Goal: Task Accomplishment & Management: Use online tool/utility

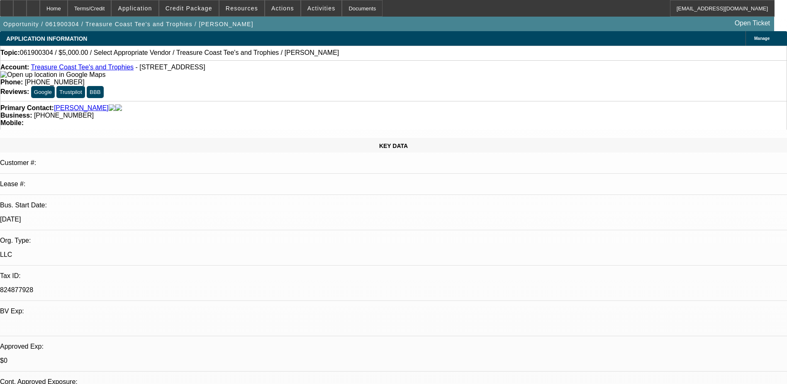
select select "0"
select select "2"
select select "0.1"
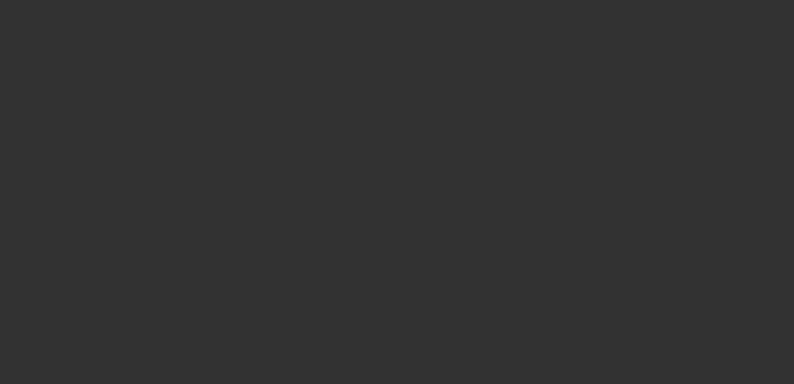
select select "0"
select select "2"
select select "0"
select select "6"
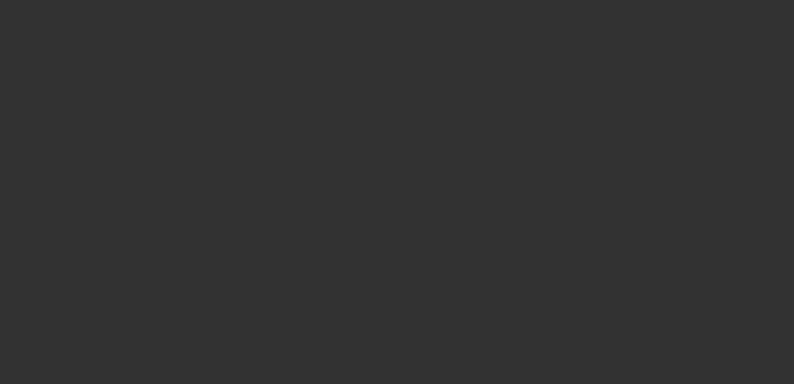
select select "0"
select select "2"
select select "0"
select select "6"
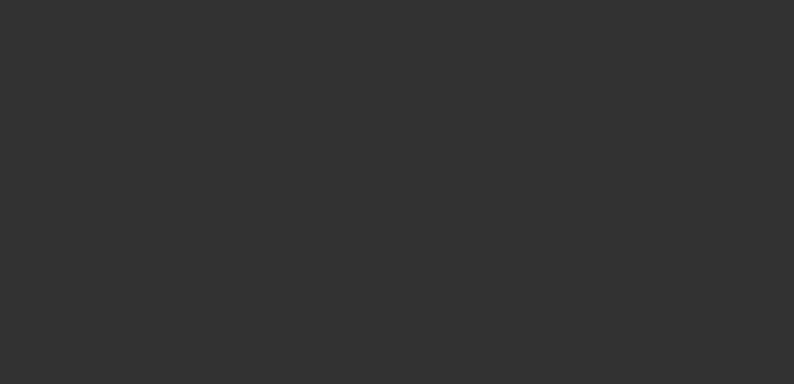
select select "0"
select select "2"
select select "0"
select select "6"
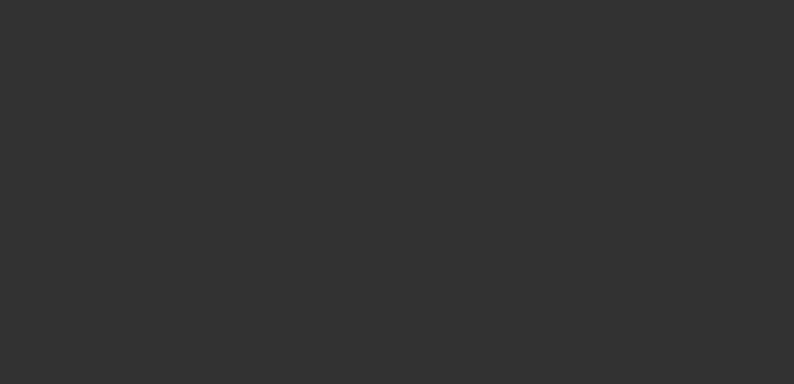
select select "0"
select select "2"
select select "0"
select select "6"
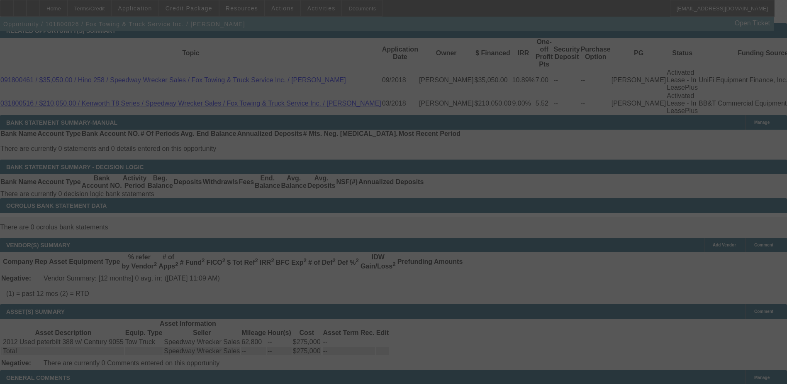
scroll to position [1618, 0]
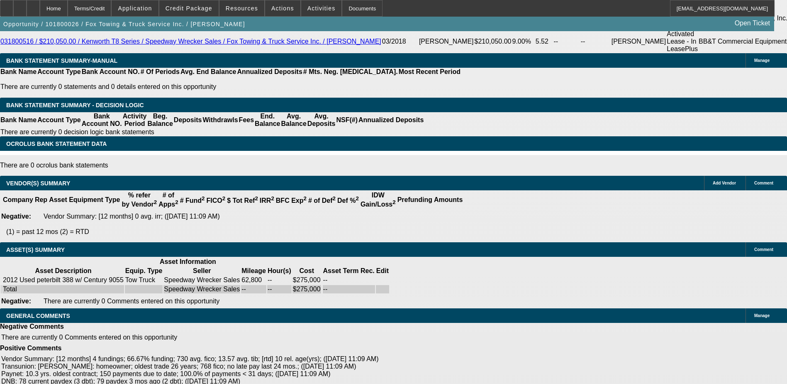
select select "0.1"
select select "0"
select select "0.1"
select select "0"
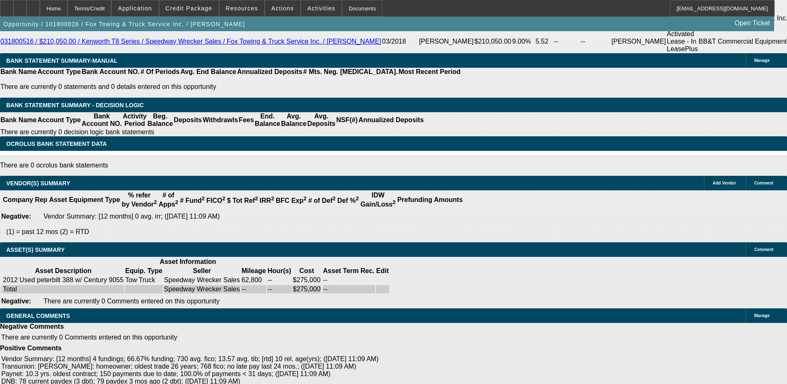
select select "0"
select select "0.1"
select select "0"
select select "0.1"
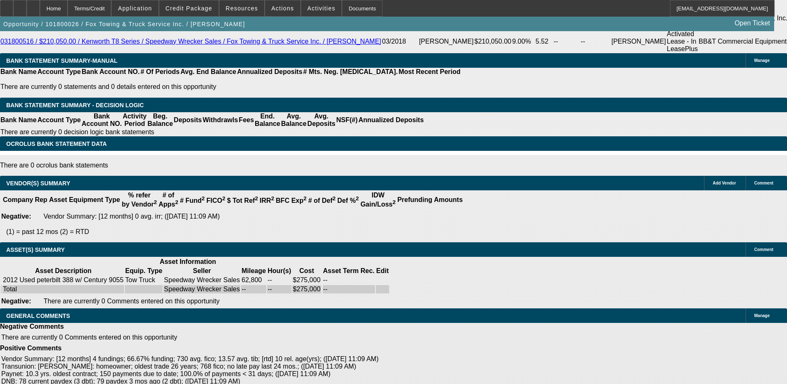
select select "0"
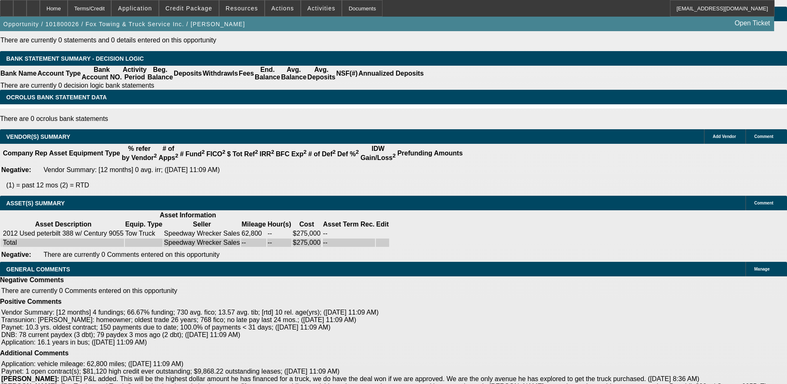
select select "1"
select select "2"
select select "6"
select select "1"
select select "2"
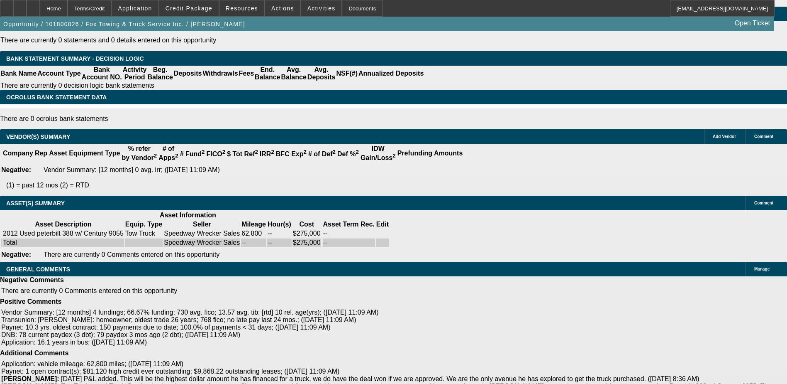
select select "6"
select select "1"
select select "2"
select select "6"
select select "1"
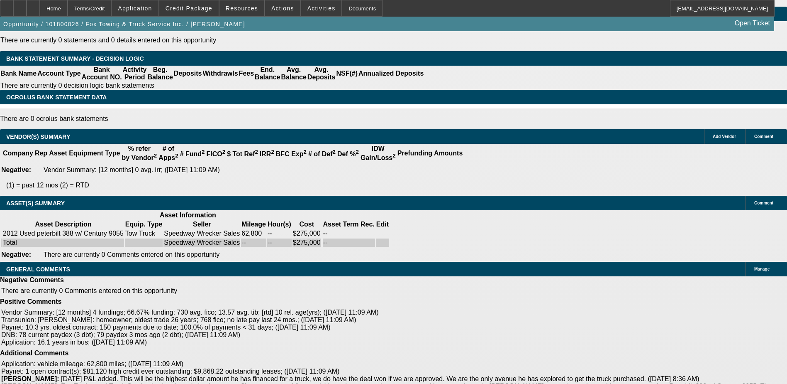
select select "2"
select select "6"
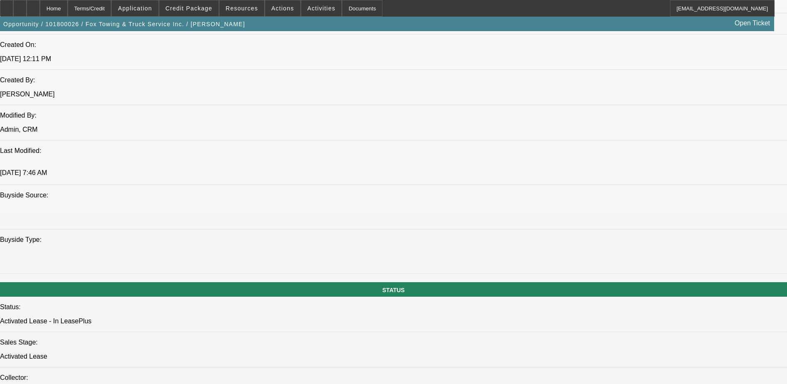
scroll to position [646, 0]
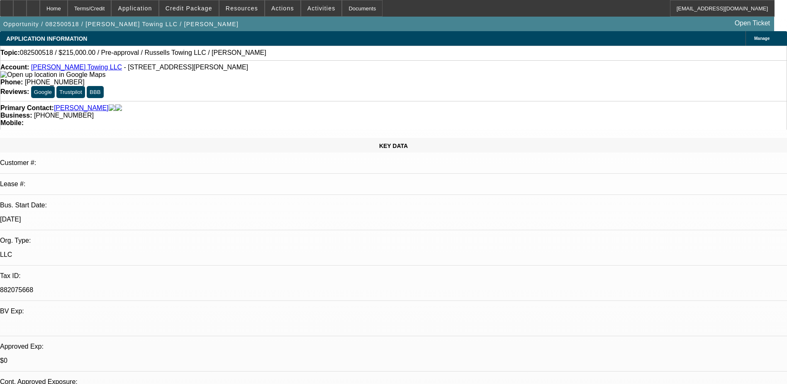
select select "0"
select select "2"
select select "0.1"
select select "4"
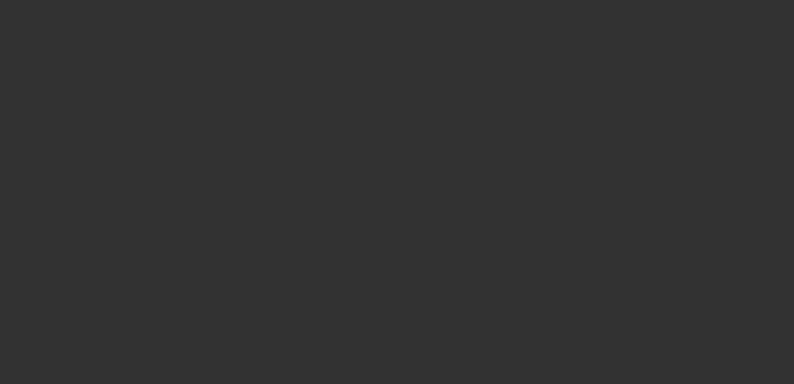
select select "0"
select select "2"
select select "0.1"
